Goal: Task Accomplishment & Management: Complete application form

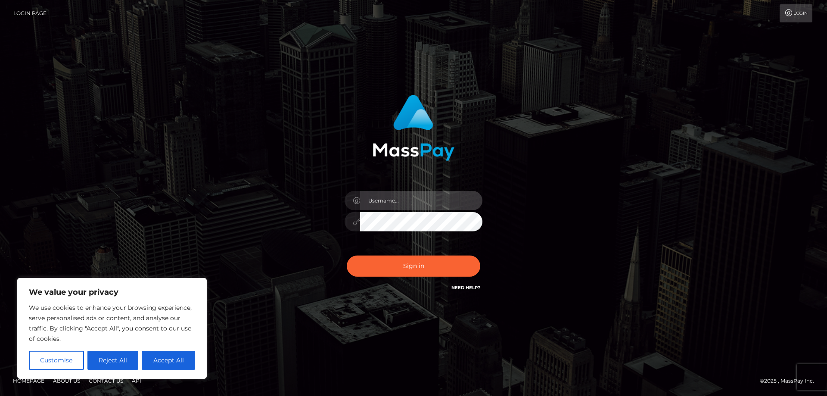
click at [392, 201] on input "text" at bounding box center [421, 200] width 122 height 19
type input "griseldatmartinez@gmail.com"
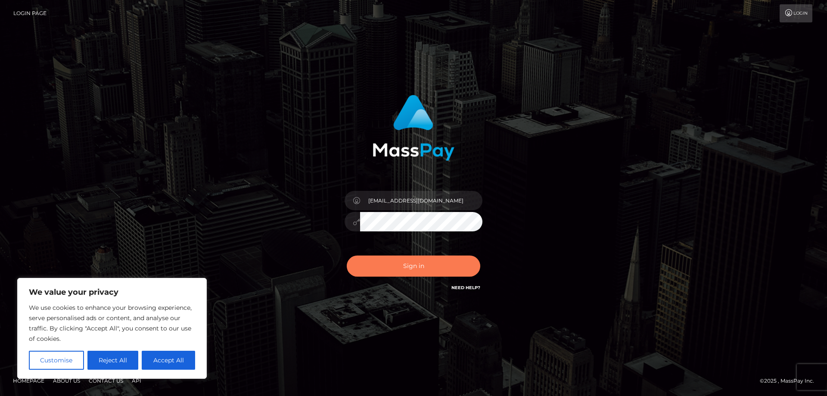
click at [409, 267] on button "Sign in" at bounding box center [413, 265] width 133 height 21
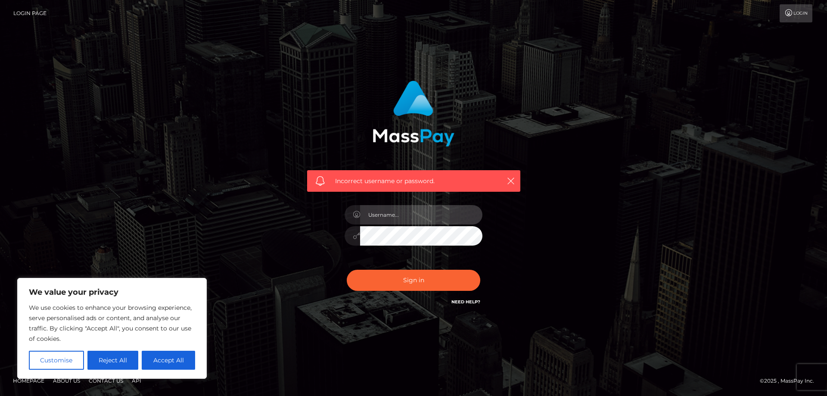
click at [396, 220] on input "text" at bounding box center [421, 214] width 122 height 19
type input "01/08/1979"
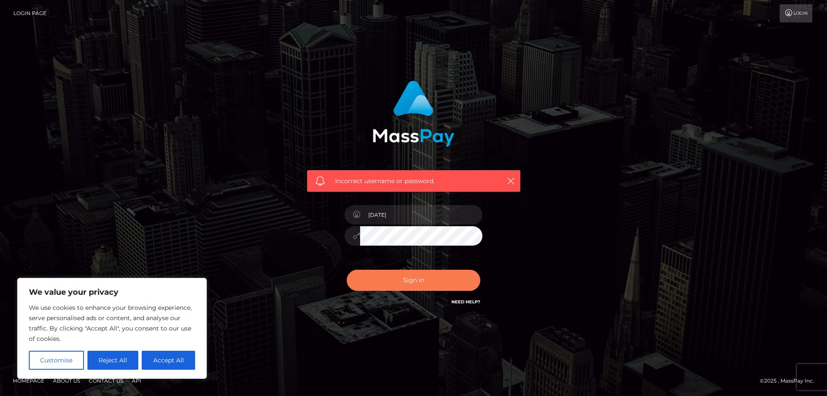
click at [413, 282] on button "Sign in" at bounding box center [413, 280] width 133 height 21
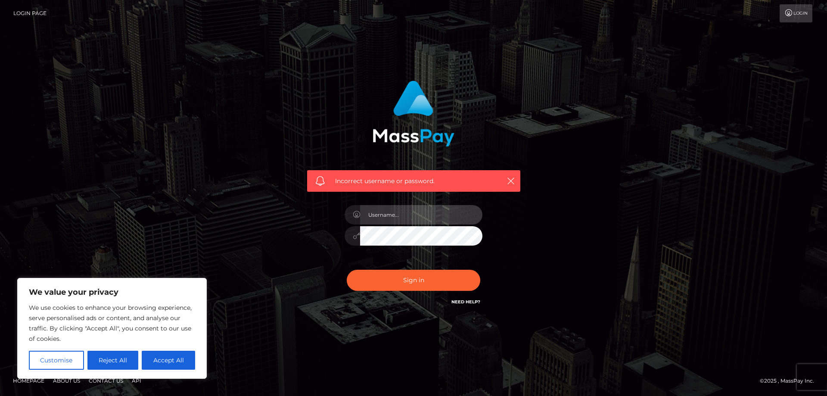
click at [395, 210] on input "text" at bounding box center [421, 214] width 122 height 19
type input "[EMAIL_ADDRESS][DOMAIN_NAME]"
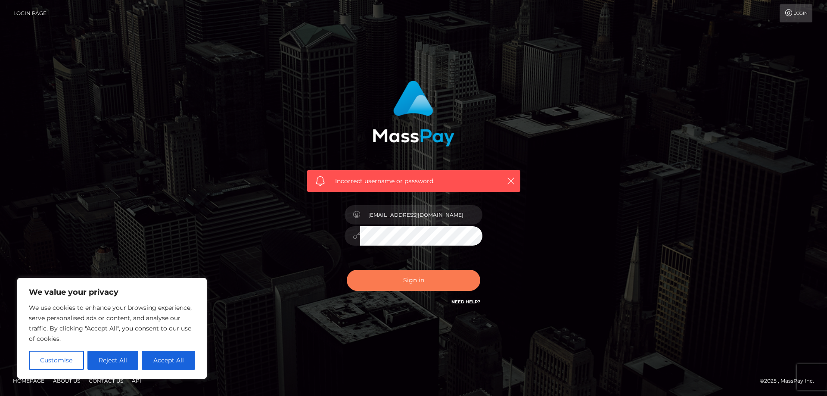
click at [416, 279] on button "Sign in" at bounding box center [413, 280] width 133 height 21
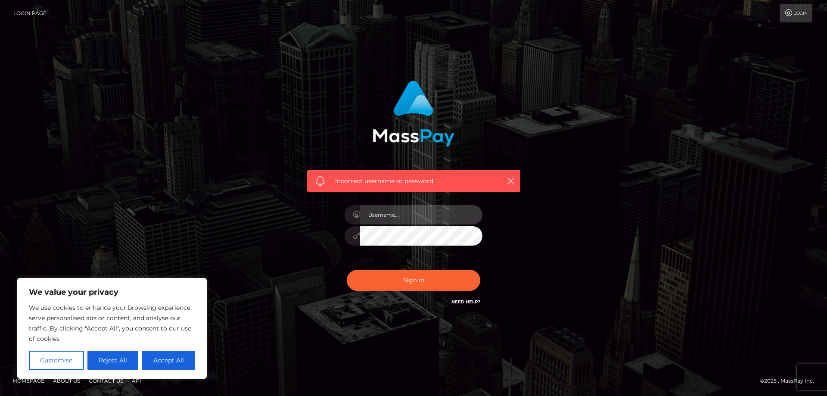
click at [394, 212] on input "text" at bounding box center [421, 214] width 122 height 19
type input "griselda@ascendostrategies.com"
click at [121, 360] on button "Reject All" at bounding box center [112, 360] width 51 height 19
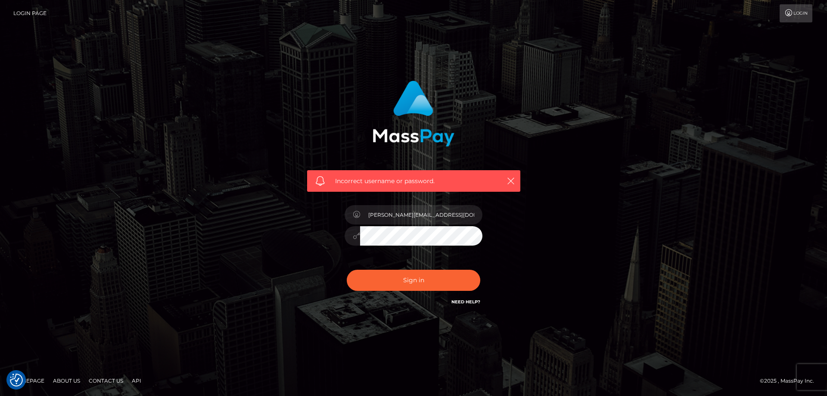
click at [792, 9] on link "Login" at bounding box center [795, 13] width 33 height 18
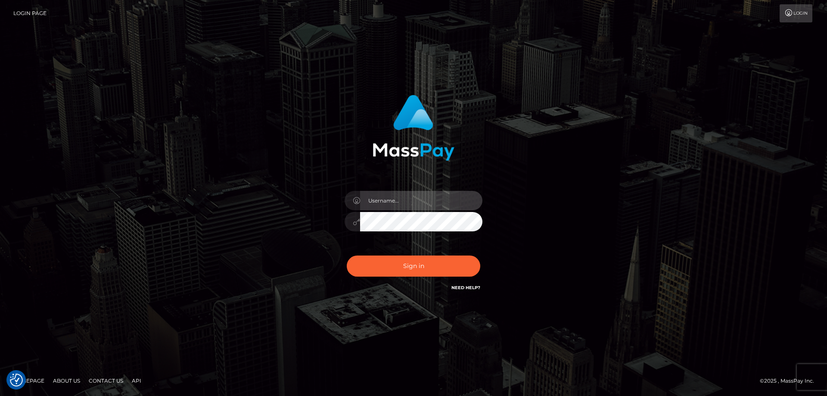
click at [390, 196] on input "text" at bounding box center [421, 200] width 122 height 19
type input "[EMAIL_ADDRESS][DOMAIN_NAME]"
click at [328, 221] on div "[EMAIL_ADDRESS][DOMAIN_NAME]" at bounding box center [414, 193] width 226 height 211
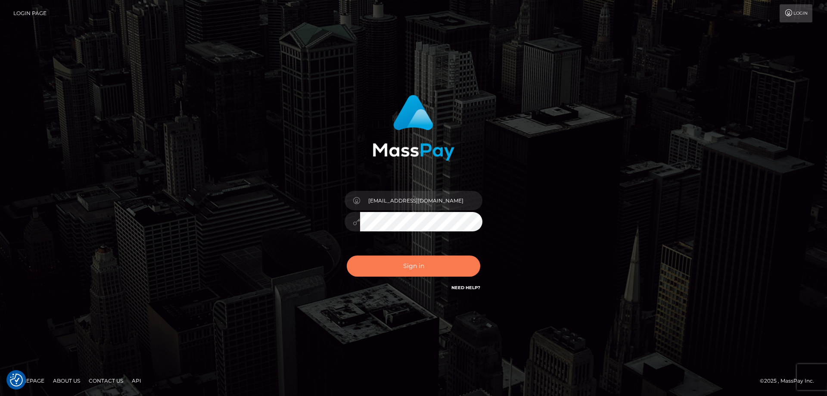
click at [390, 263] on button "Sign in" at bounding box center [413, 265] width 133 height 21
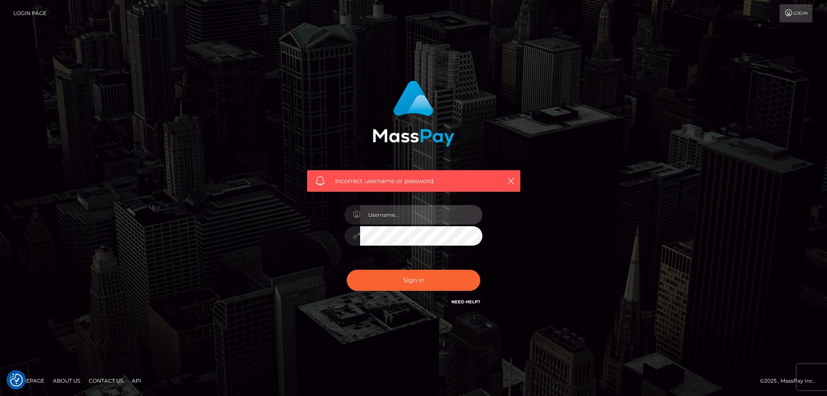
click at [392, 211] on input "text" at bounding box center [421, 214] width 122 height 19
click at [101, 382] on link "Contact Us" at bounding box center [105, 380] width 41 height 13
click at [97, 379] on link "Contact Us" at bounding box center [105, 380] width 41 height 13
click at [16, 382] on img "Consent Preferences" at bounding box center [16, 379] width 13 height 13
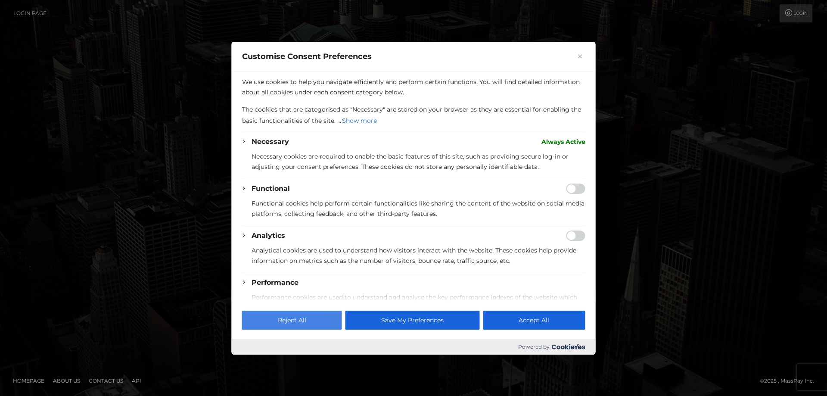
click at [296, 322] on button "Reject All" at bounding box center [292, 319] width 100 height 19
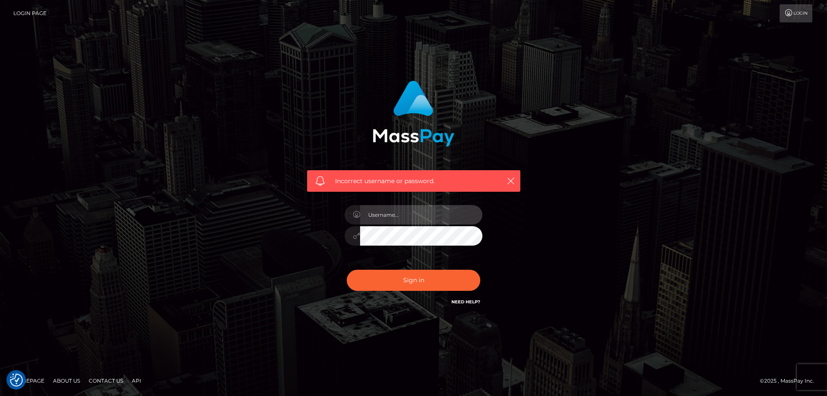
click at [404, 217] on input "text" at bounding box center [421, 214] width 122 height 19
drag, startPoint x: 400, startPoint y: 213, endPoint x: 345, endPoint y: 213, distance: 55.1
click at [345, 213] on div "01/08/1979" at bounding box center [414, 213] width 138 height 17
type input "griselda@ascendostrategies.com"
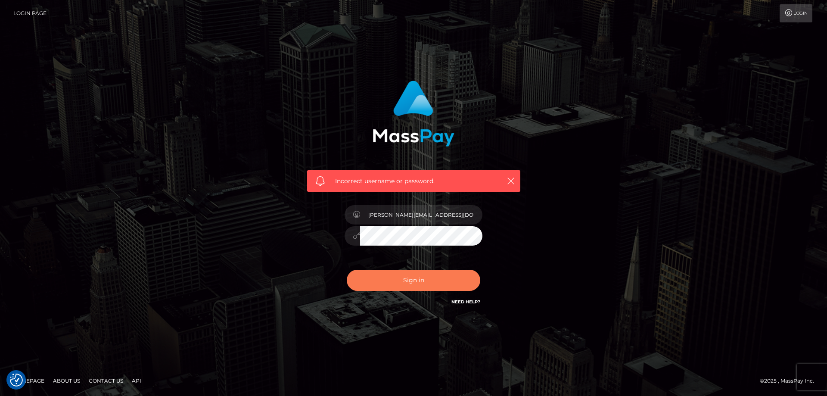
click at [416, 279] on button "Sign in" at bounding box center [413, 280] width 133 height 21
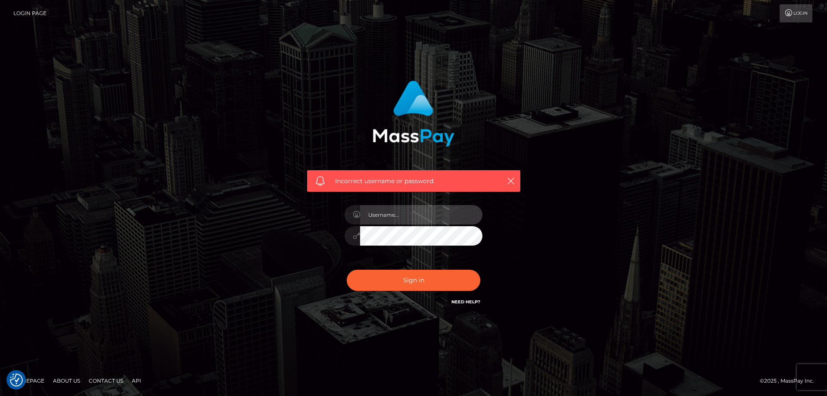
click at [388, 214] on input "text" at bounding box center [421, 214] width 122 height 19
type input "[EMAIL_ADDRESS][DOMAIN_NAME]"
click at [62, 381] on link "About Us" at bounding box center [67, 380] width 34 height 13
